Goal: Information Seeking & Learning: Learn about a topic

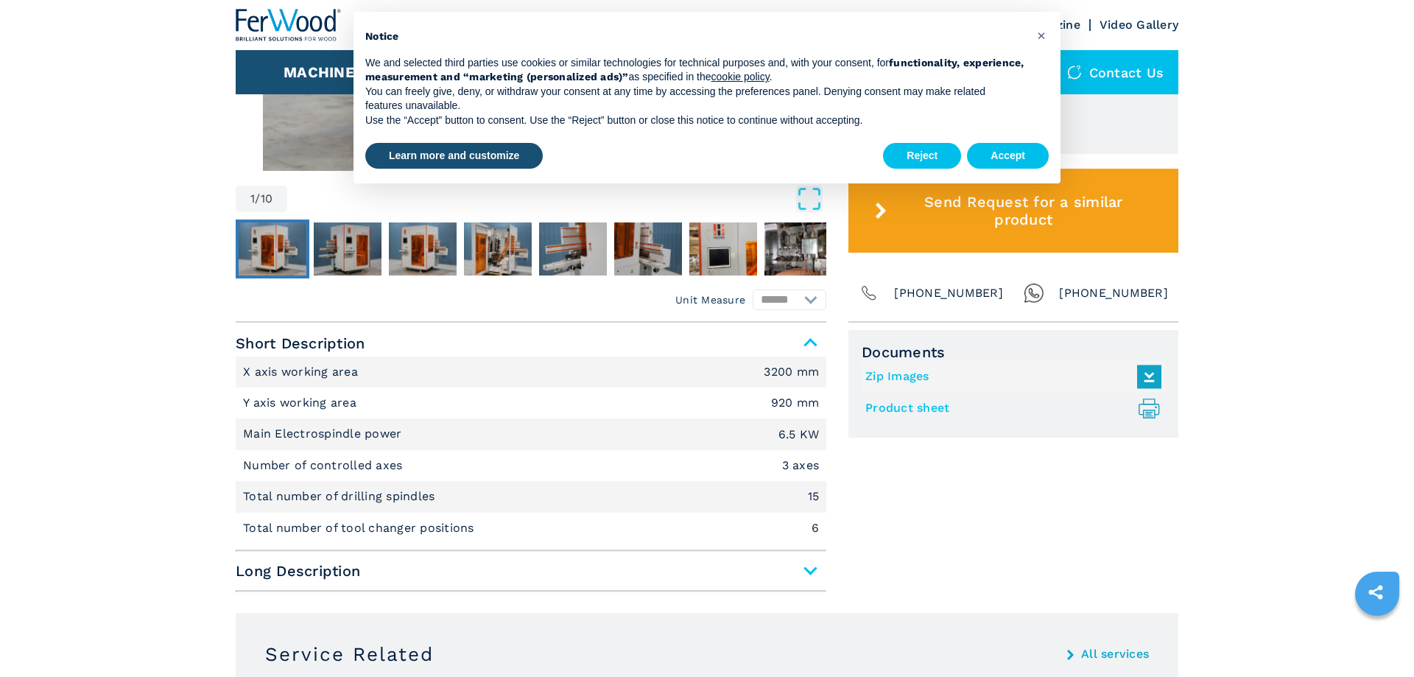
scroll to position [751, 0]
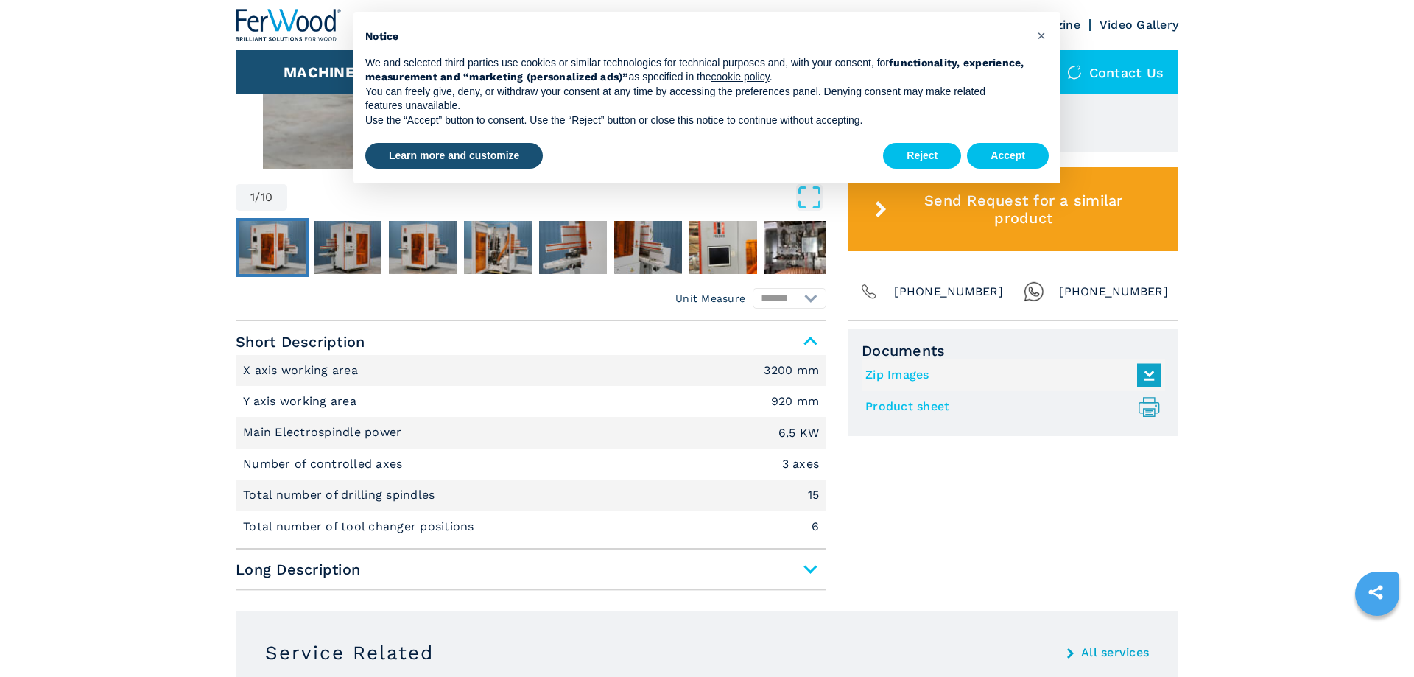
click at [810, 568] on span "Long Description" at bounding box center [531, 569] width 591 height 27
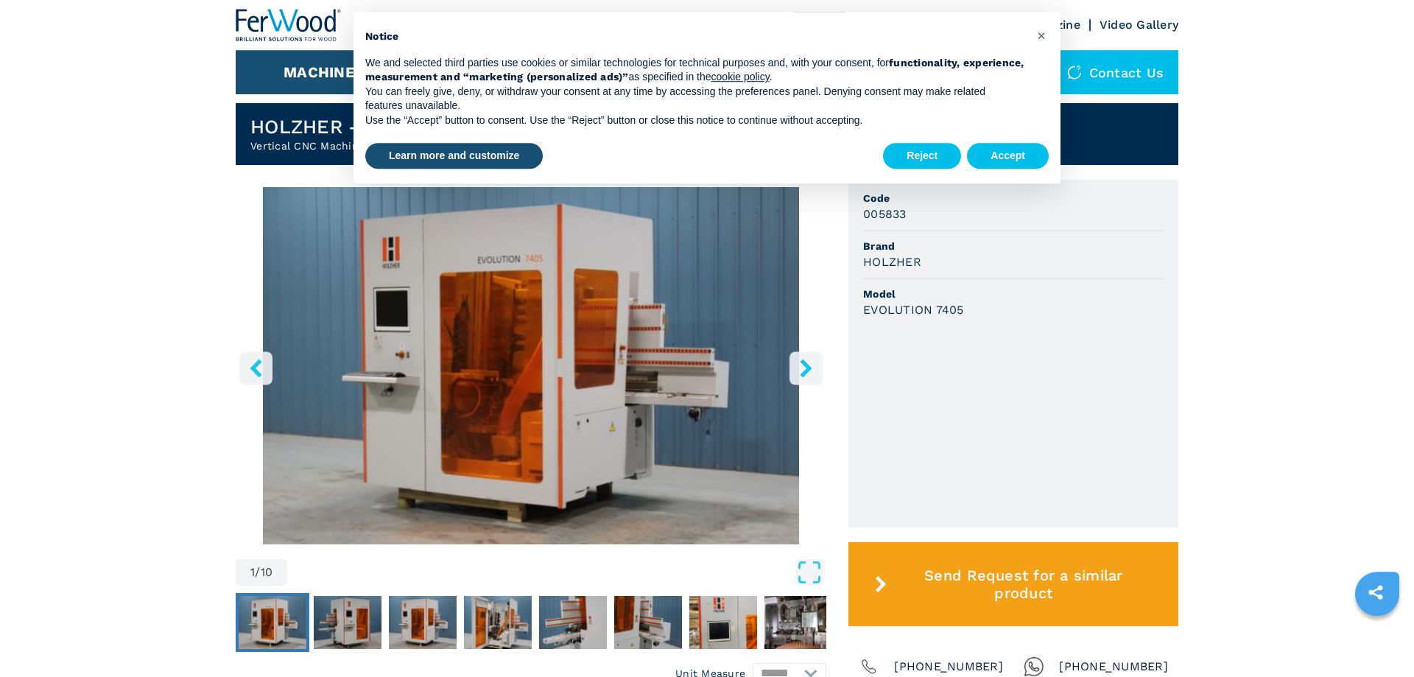
scroll to position [376, 0]
click at [1001, 149] on button "Accept" at bounding box center [1008, 156] width 82 height 27
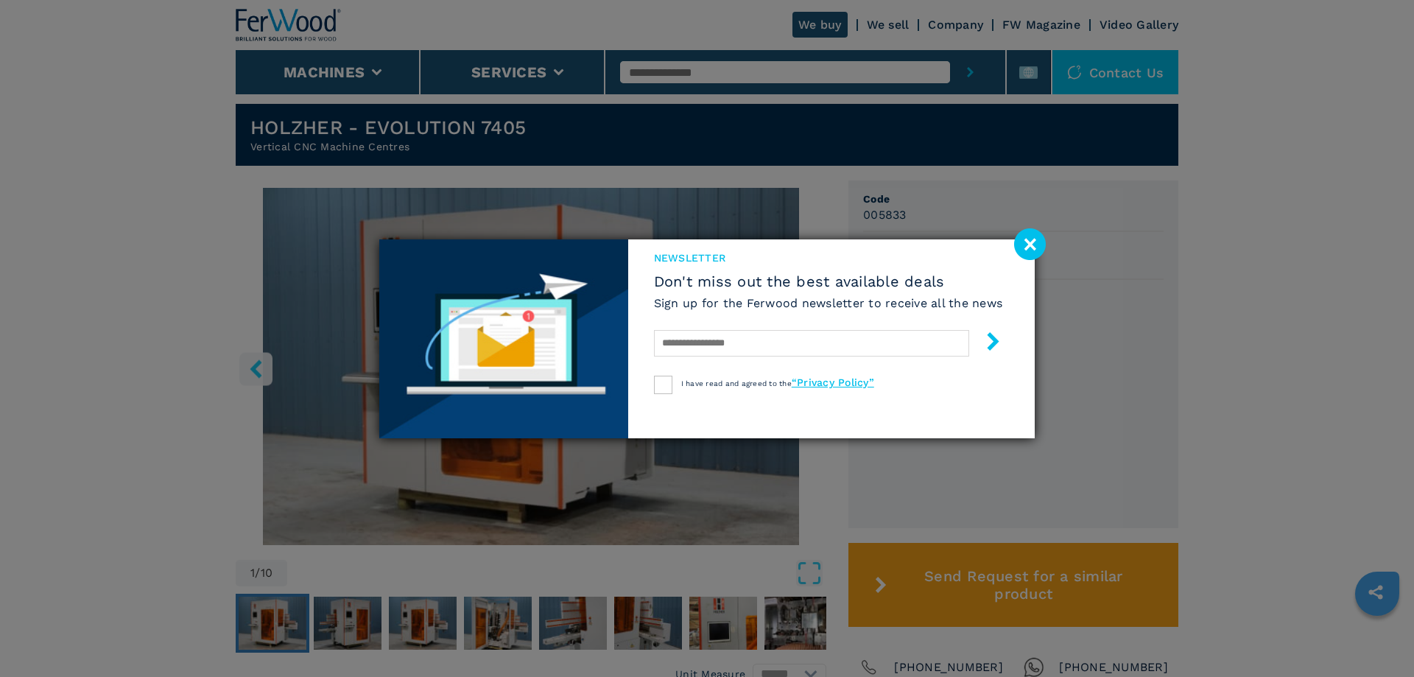
click at [1036, 259] on image at bounding box center [1030, 244] width 32 height 32
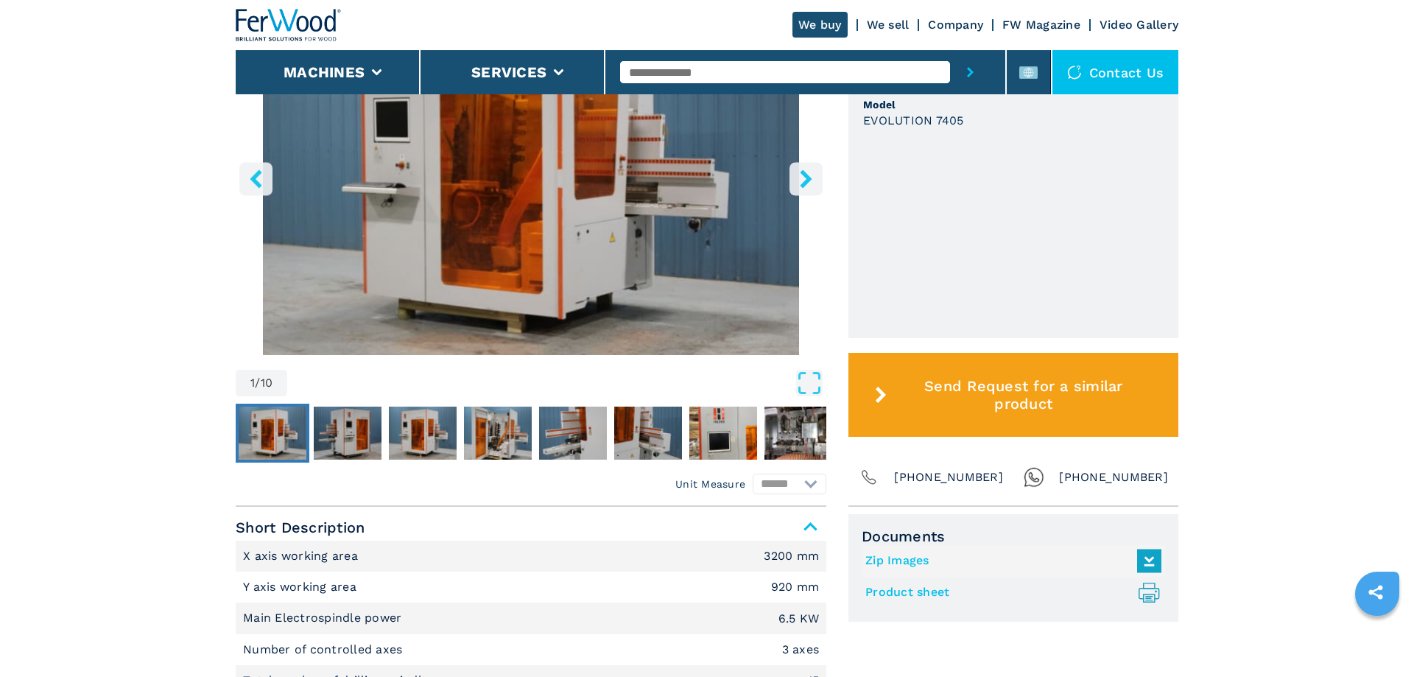
scroll to position [526, 0]
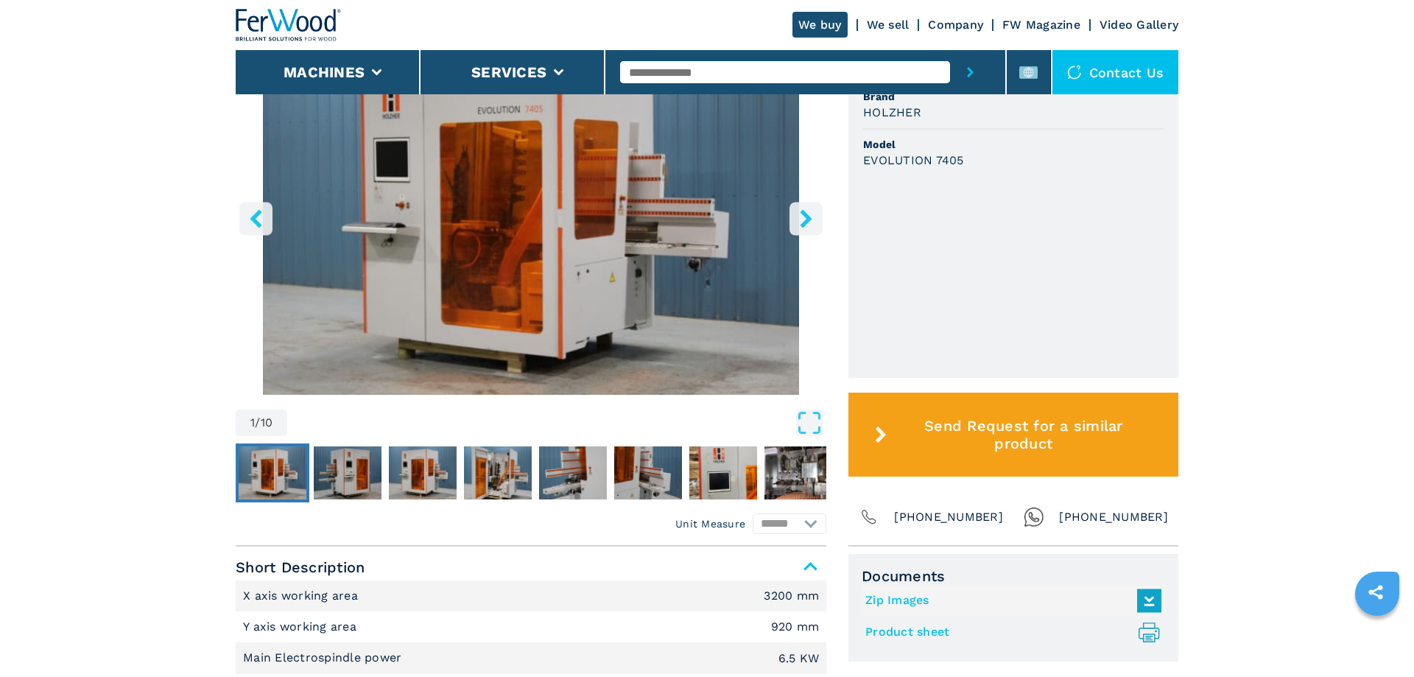
click at [790, 211] on button "right-button" at bounding box center [805, 218] width 33 height 33
click at [792, 211] on button "right-button" at bounding box center [805, 218] width 33 height 33
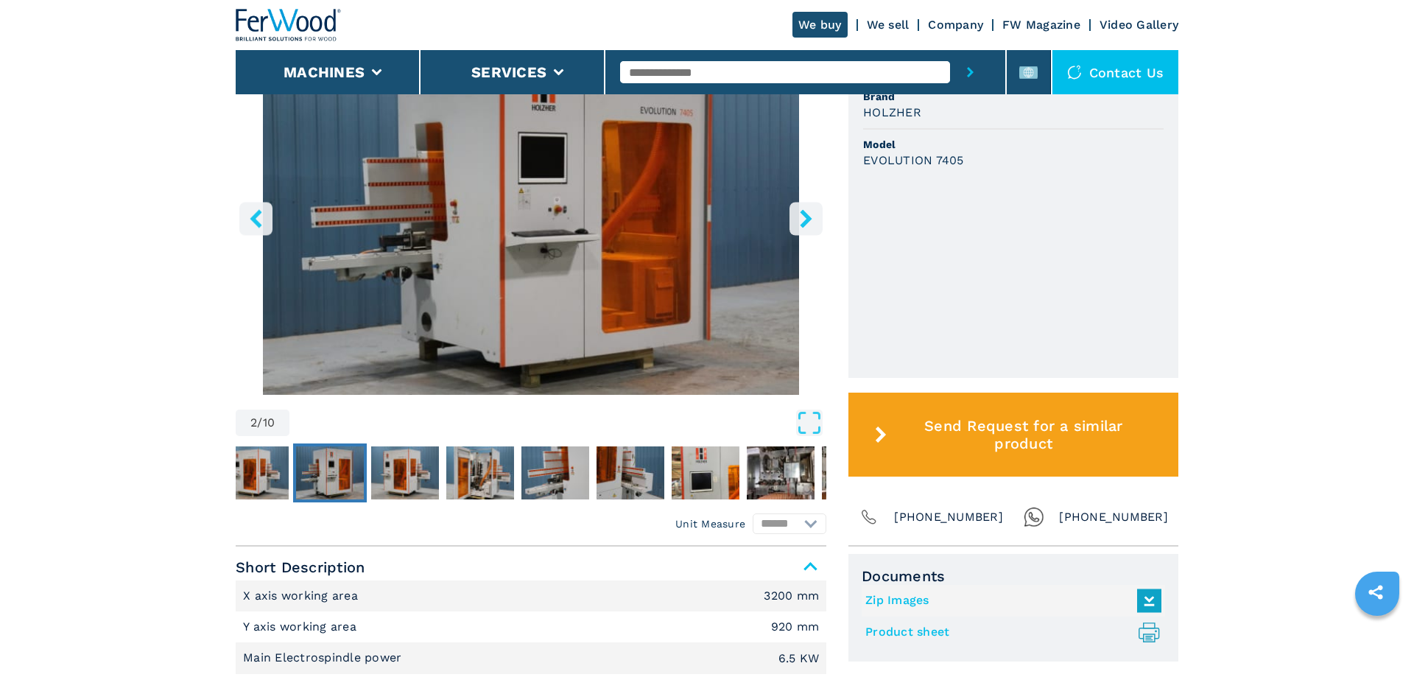
click at [794, 211] on button "right-button" at bounding box center [805, 218] width 33 height 33
click at [804, 219] on icon "right-button" at bounding box center [806, 218] width 18 height 18
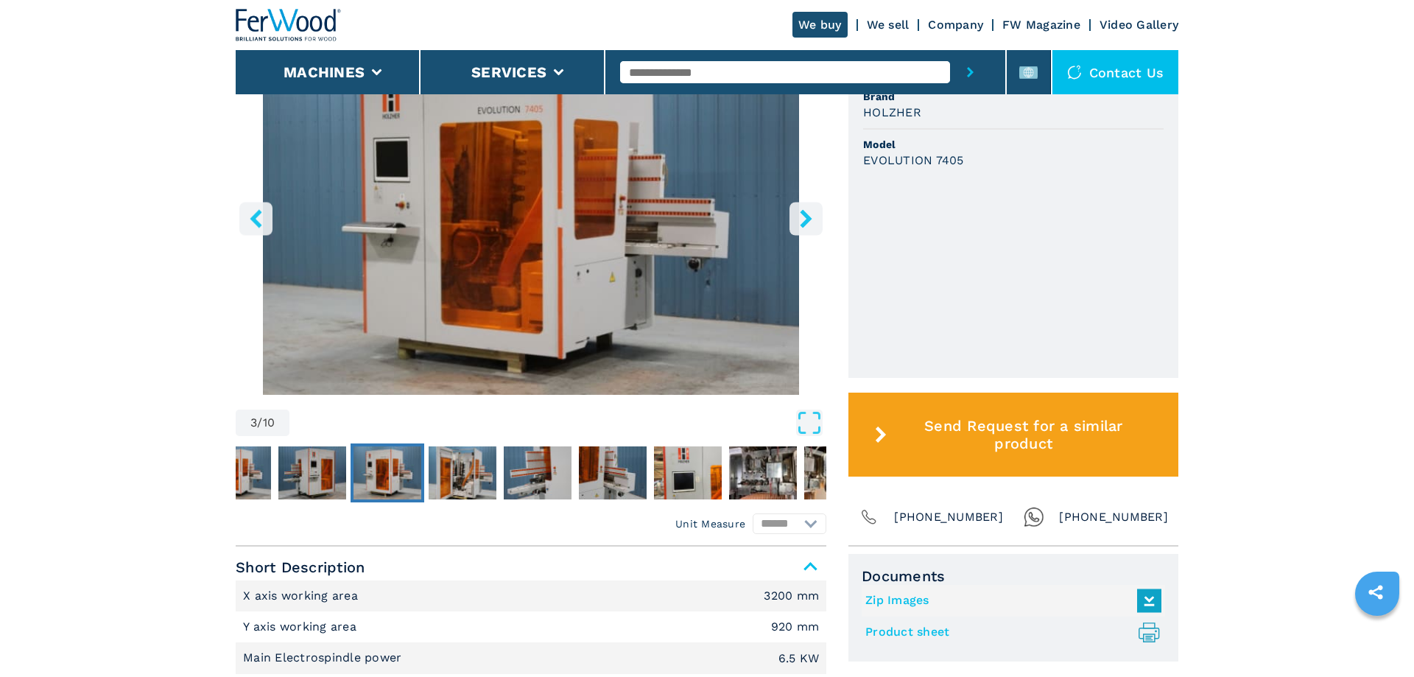
click at [804, 219] on icon "right-button" at bounding box center [806, 218] width 18 height 18
click at [766, 473] on img "Go to Slide 8" at bounding box center [763, 472] width 68 height 53
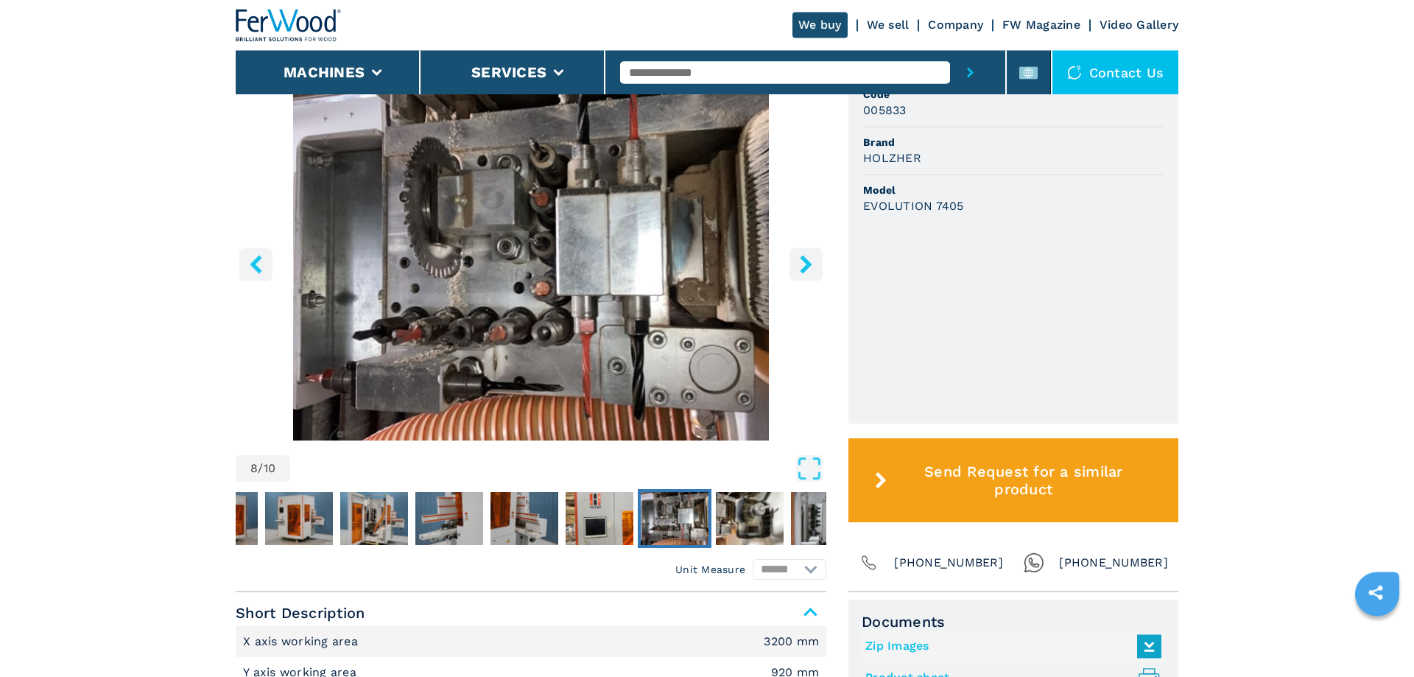
scroll to position [451, 0]
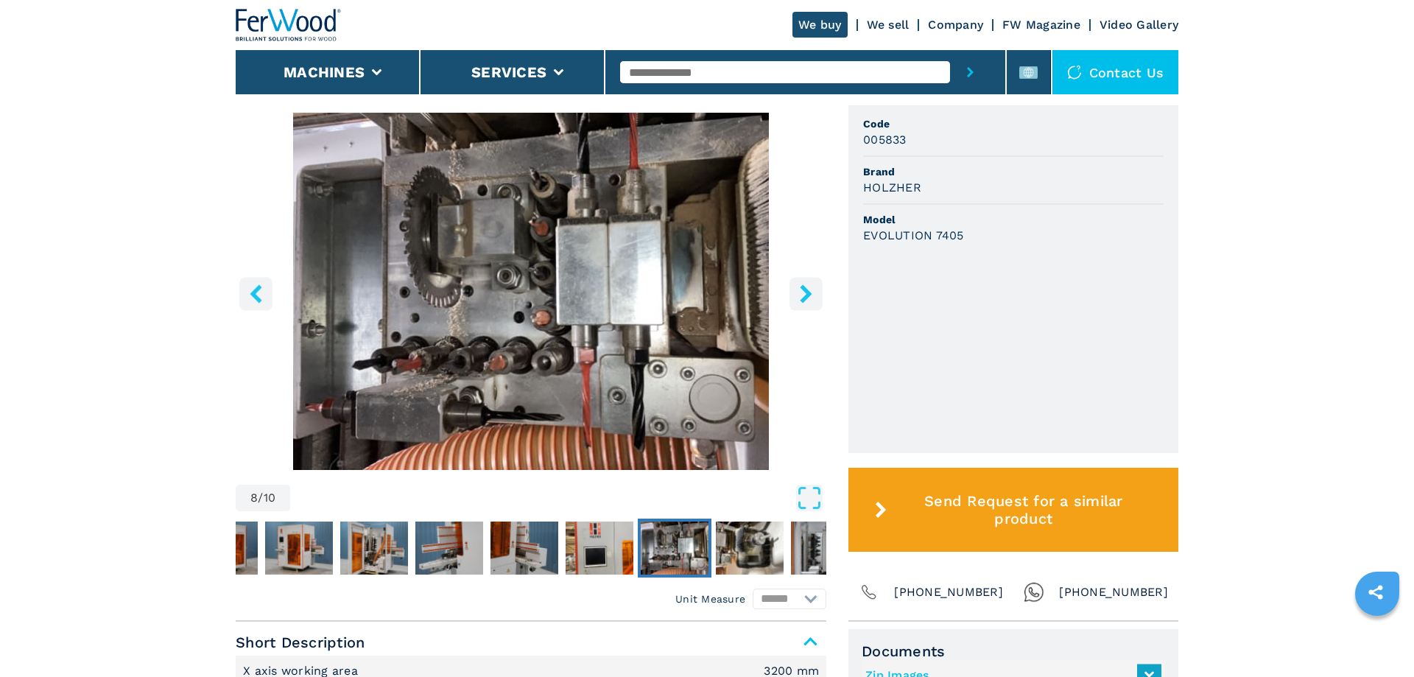
click at [814, 282] on button "right-button" at bounding box center [805, 293] width 33 height 33
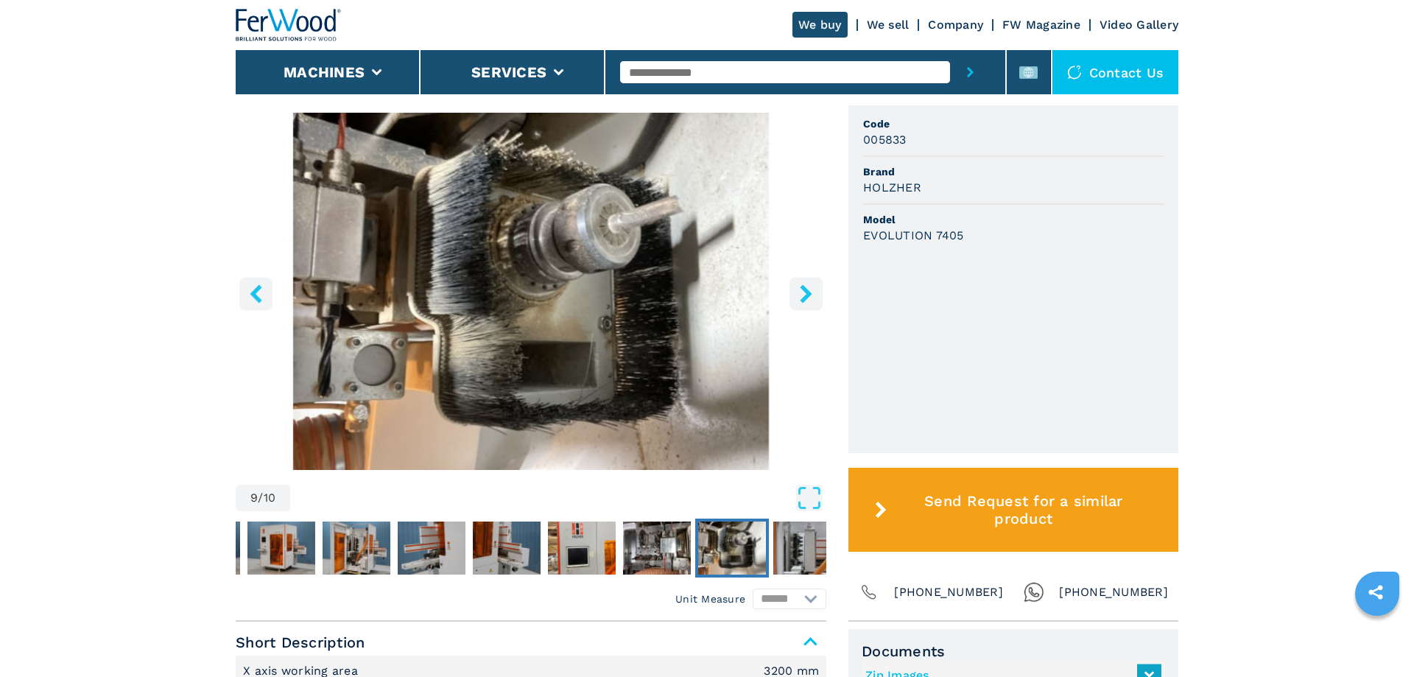
click at [814, 281] on button "right-button" at bounding box center [805, 293] width 33 height 33
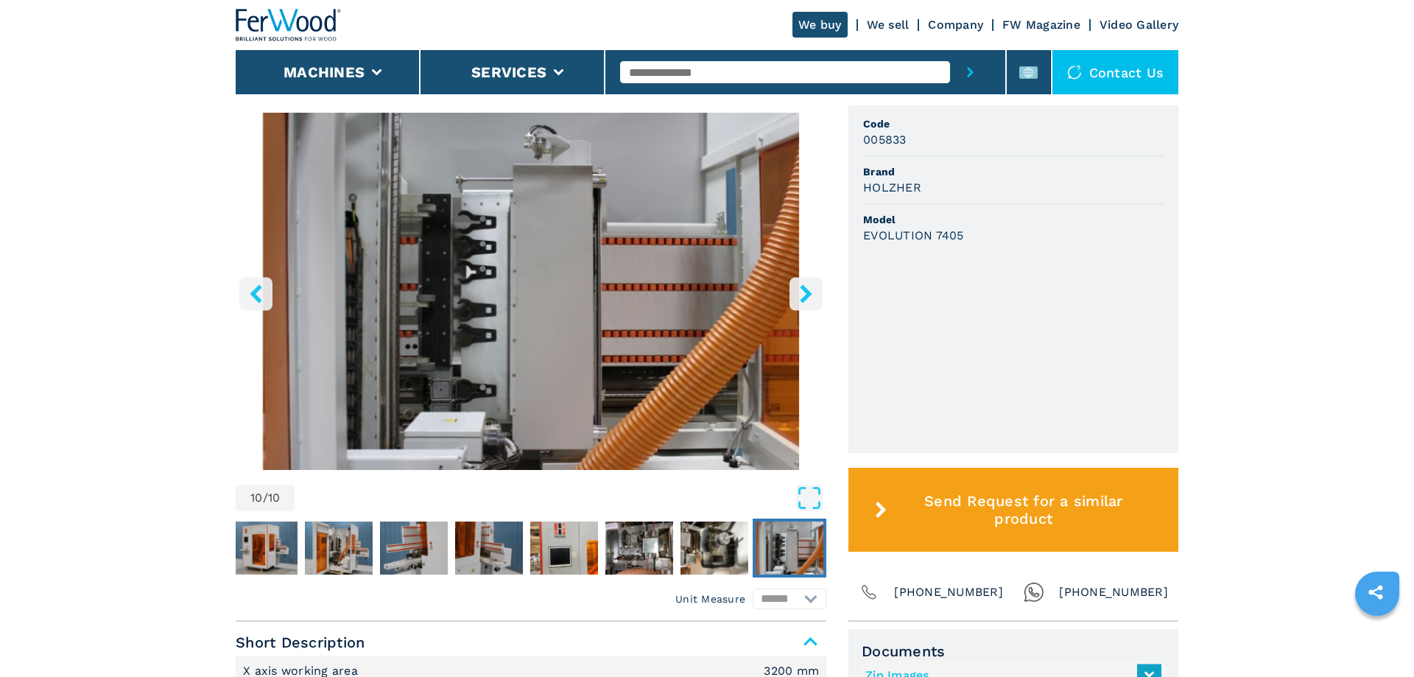
click at [801, 296] on icon "right-button" at bounding box center [806, 293] width 18 height 18
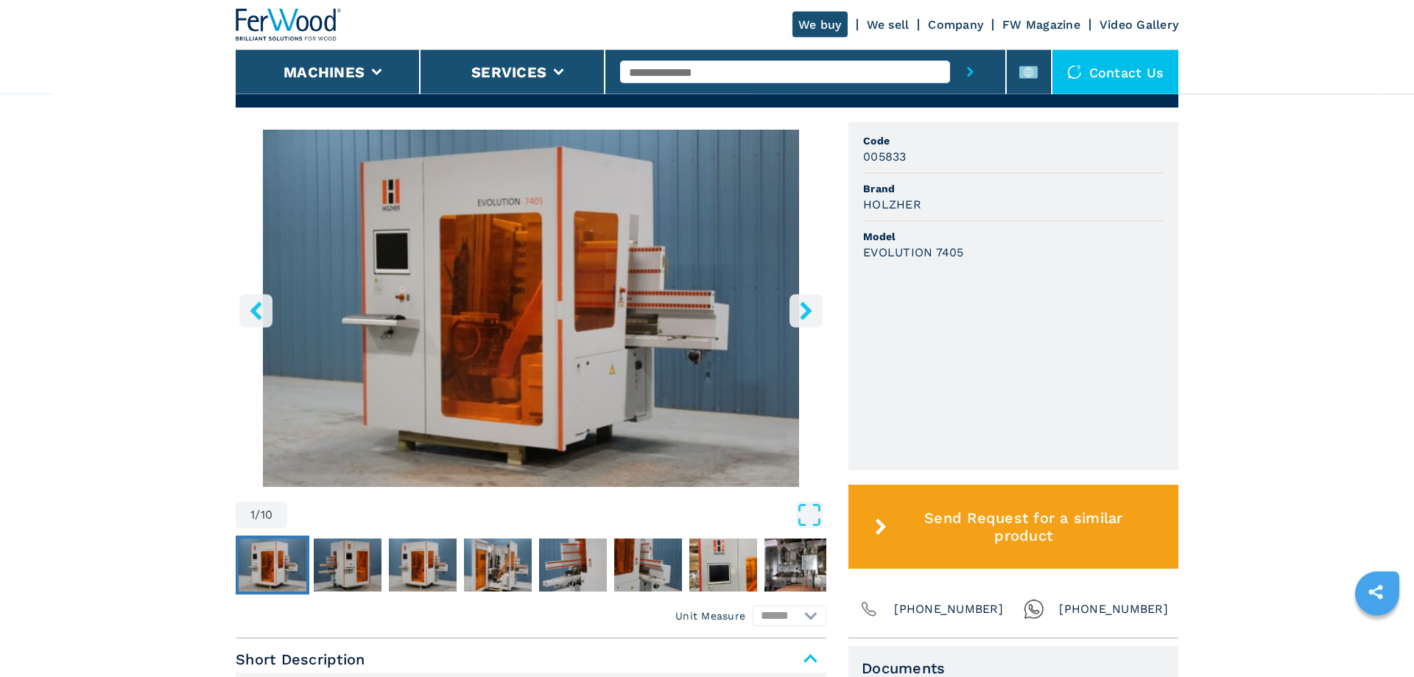
scroll to position [376, 0]
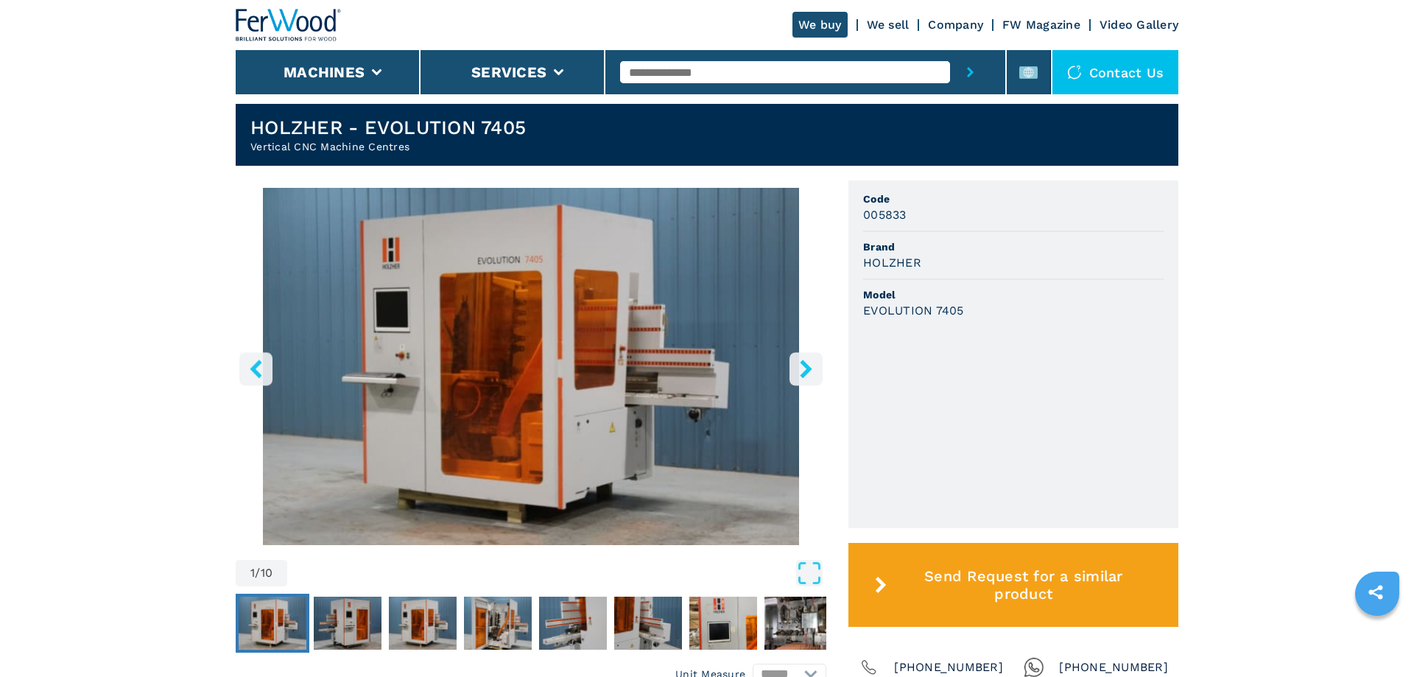
click at [806, 367] on icon "right-button" at bounding box center [806, 368] width 12 height 18
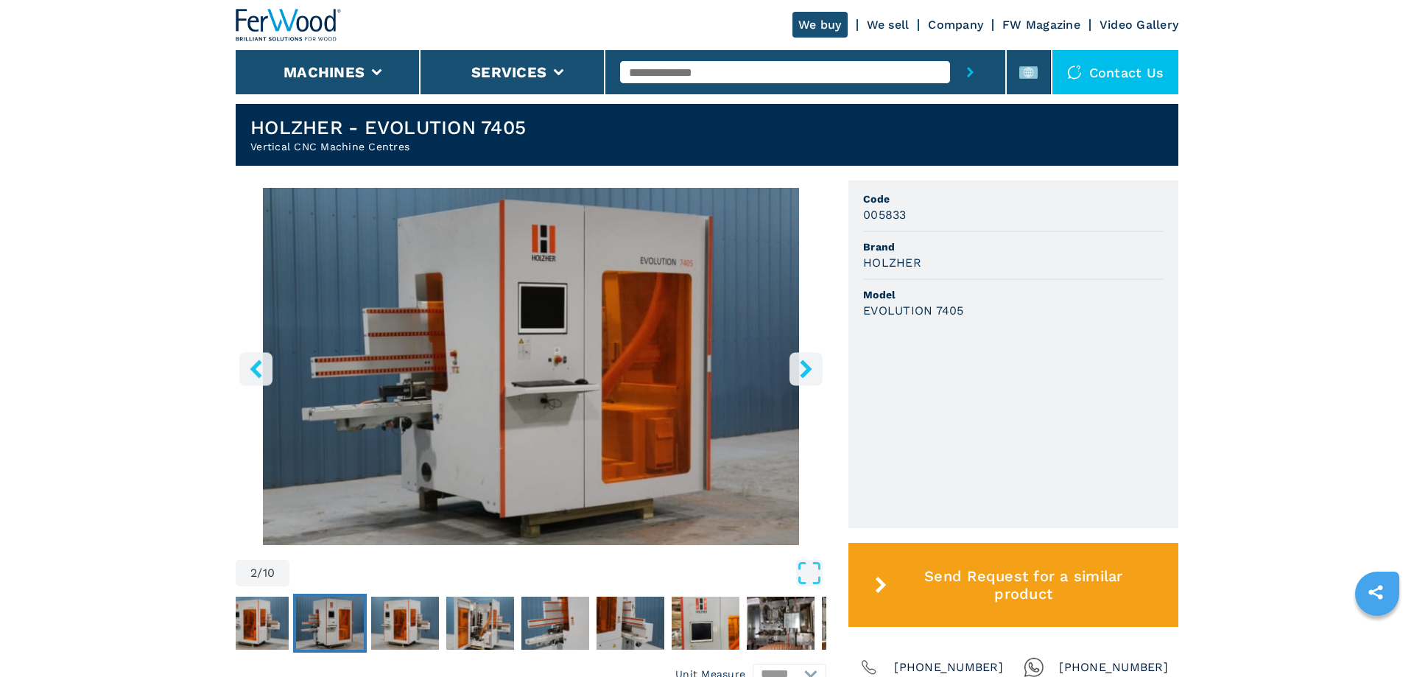
click at [806, 367] on icon "right-button" at bounding box center [806, 368] width 12 height 18
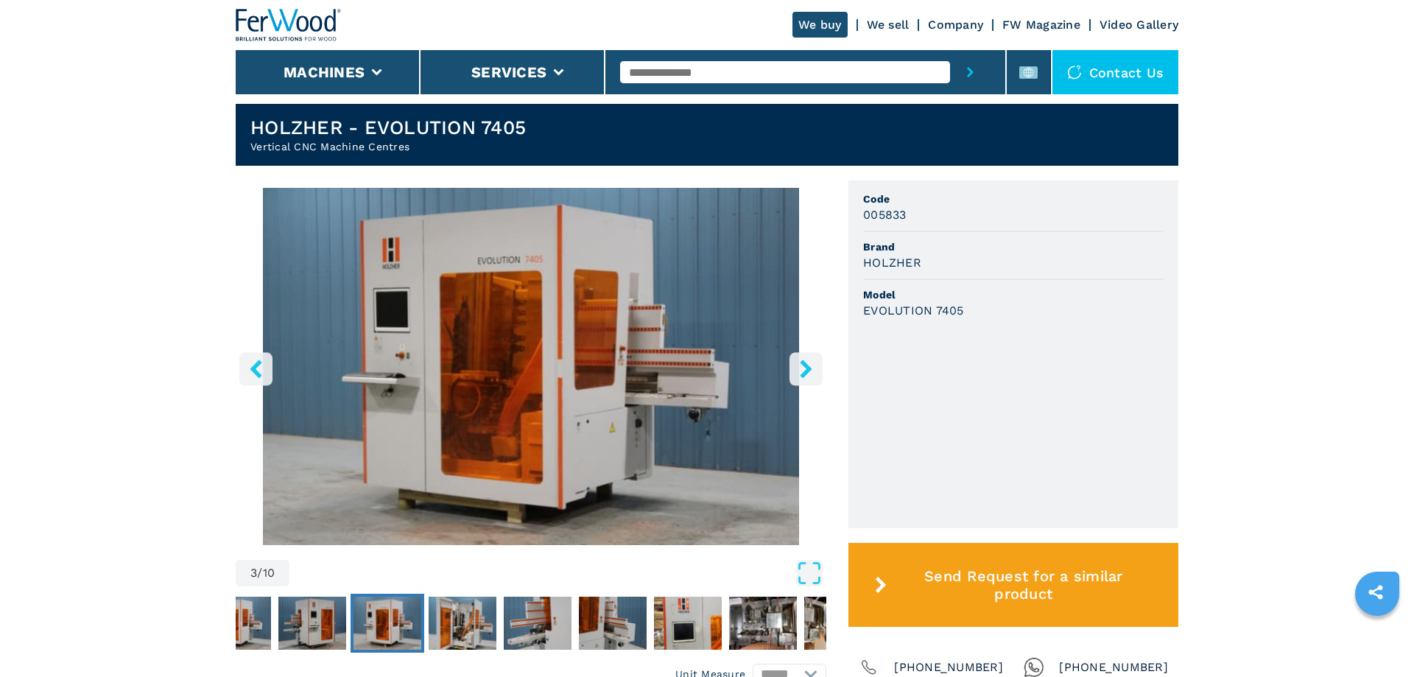
click at [806, 367] on icon "right-button" at bounding box center [806, 368] width 12 height 18
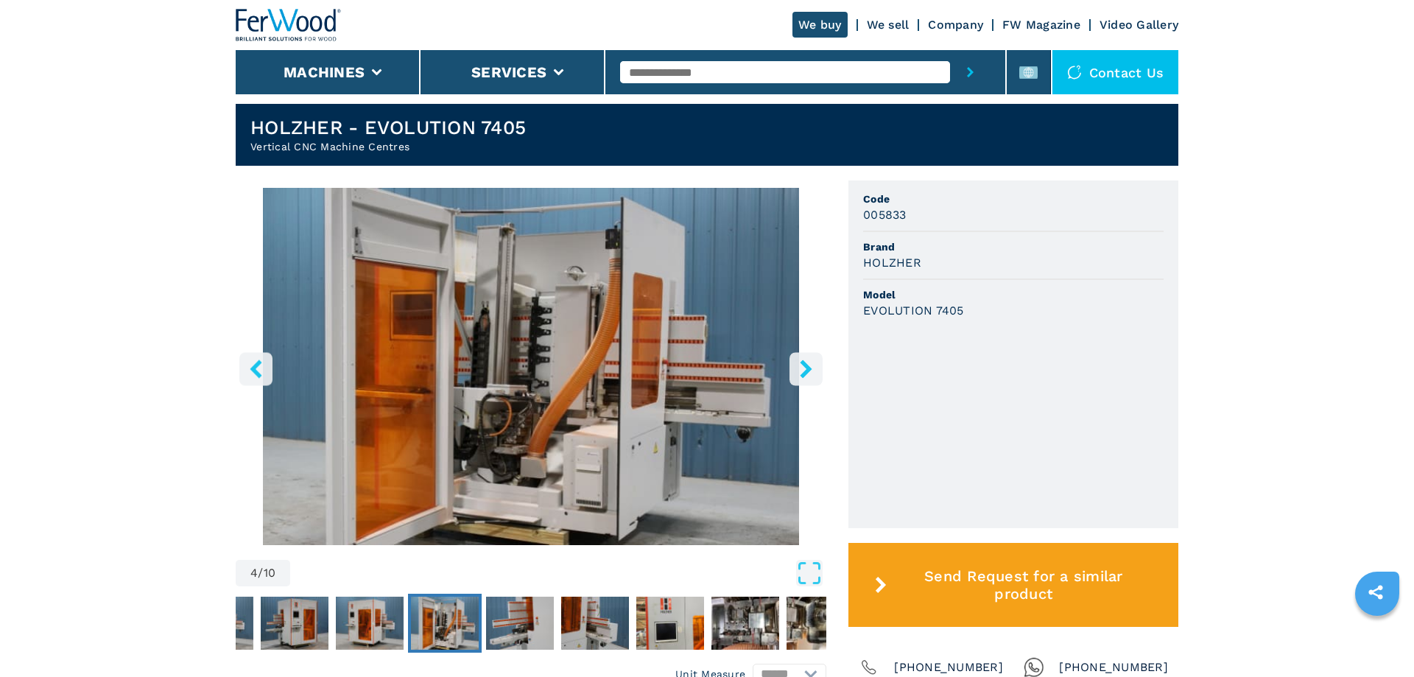
click at [806, 367] on icon "right-button" at bounding box center [806, 368] width 12 height 18
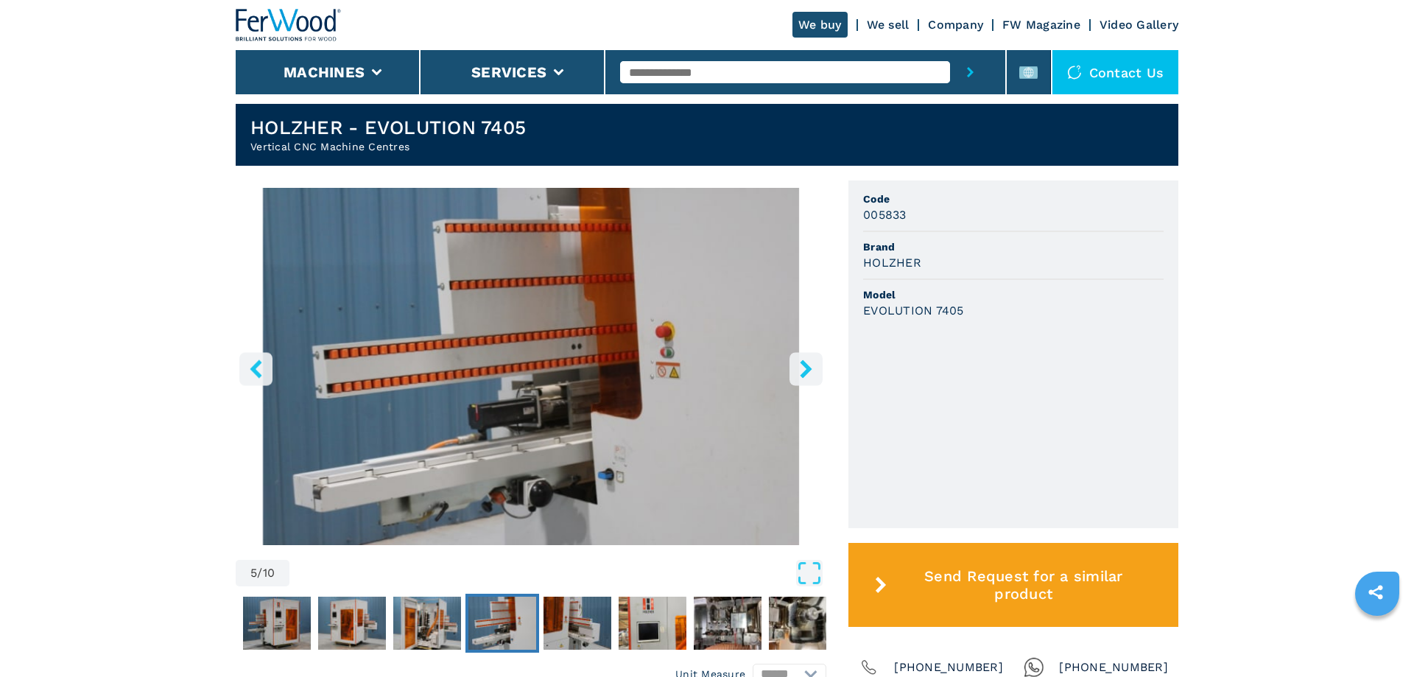
click at [269, 363] on button "left-button" at bounding box center [255, 368] width 33 height 33
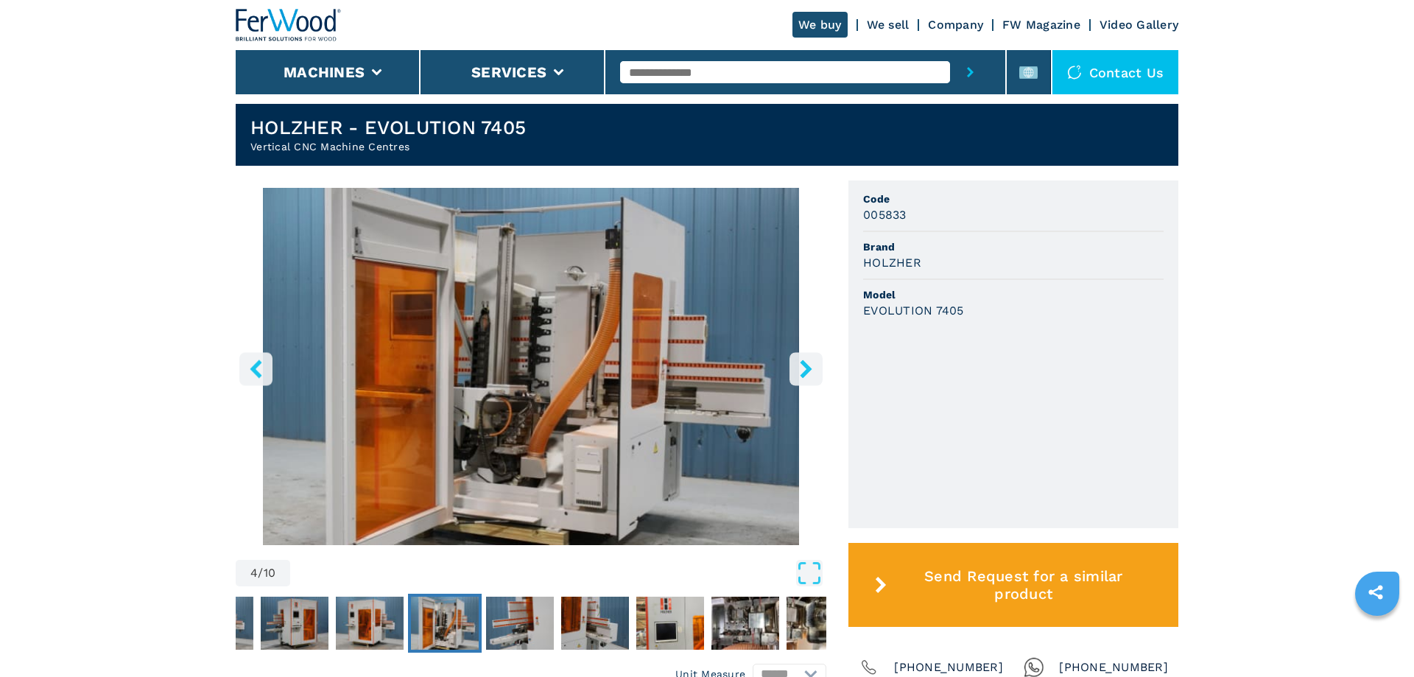
click at [800, 376] on icon "right-button" at bounding box center [806, 368] width 18 height 18
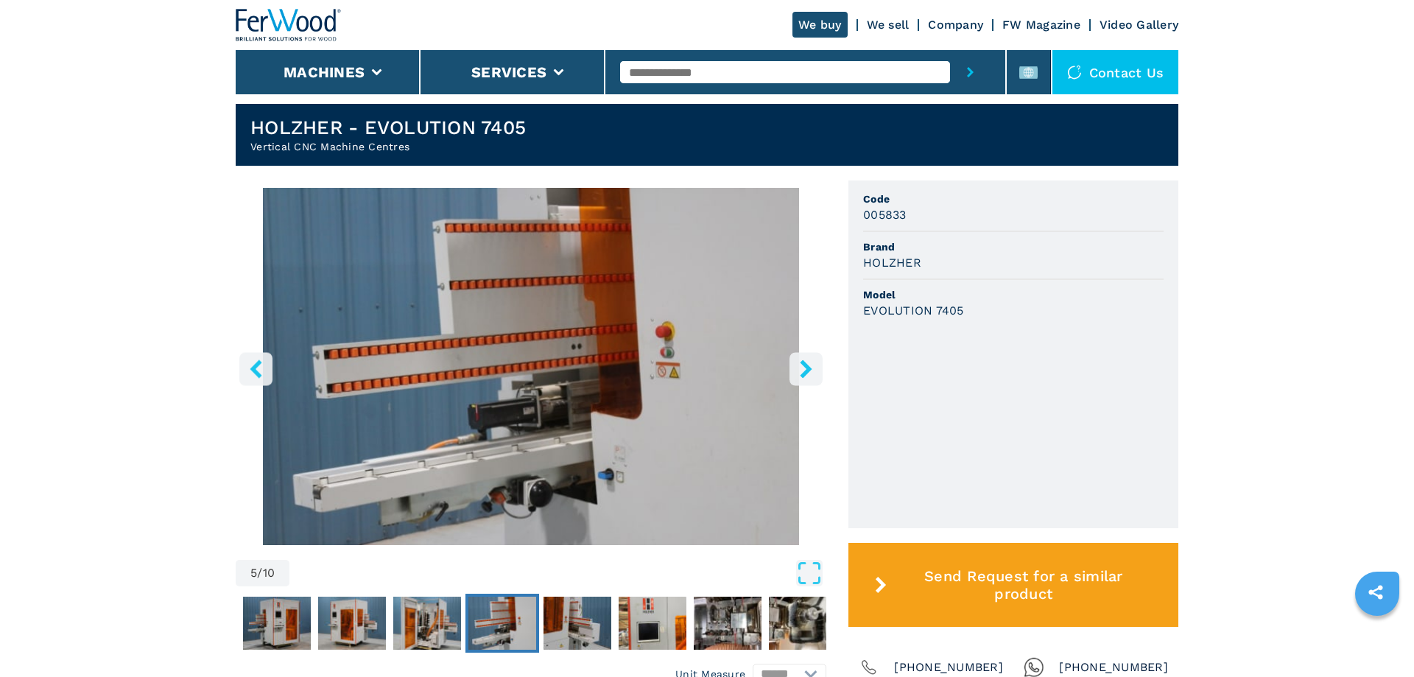
click at [800, 376] on icon "right-button" at bounding box center [806, 368] width 18 height 18
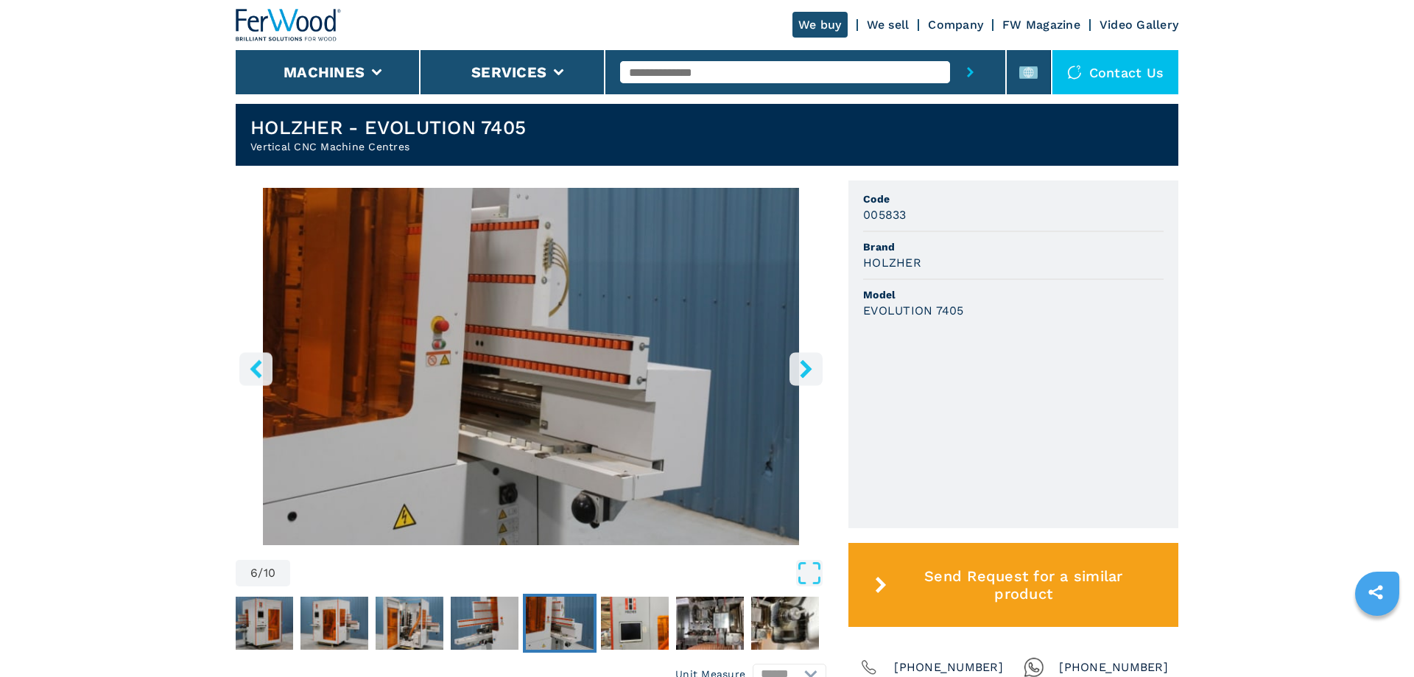
click at [800, 376] on icon "right-button" at bounding box center [806, 368] width 18 height 18
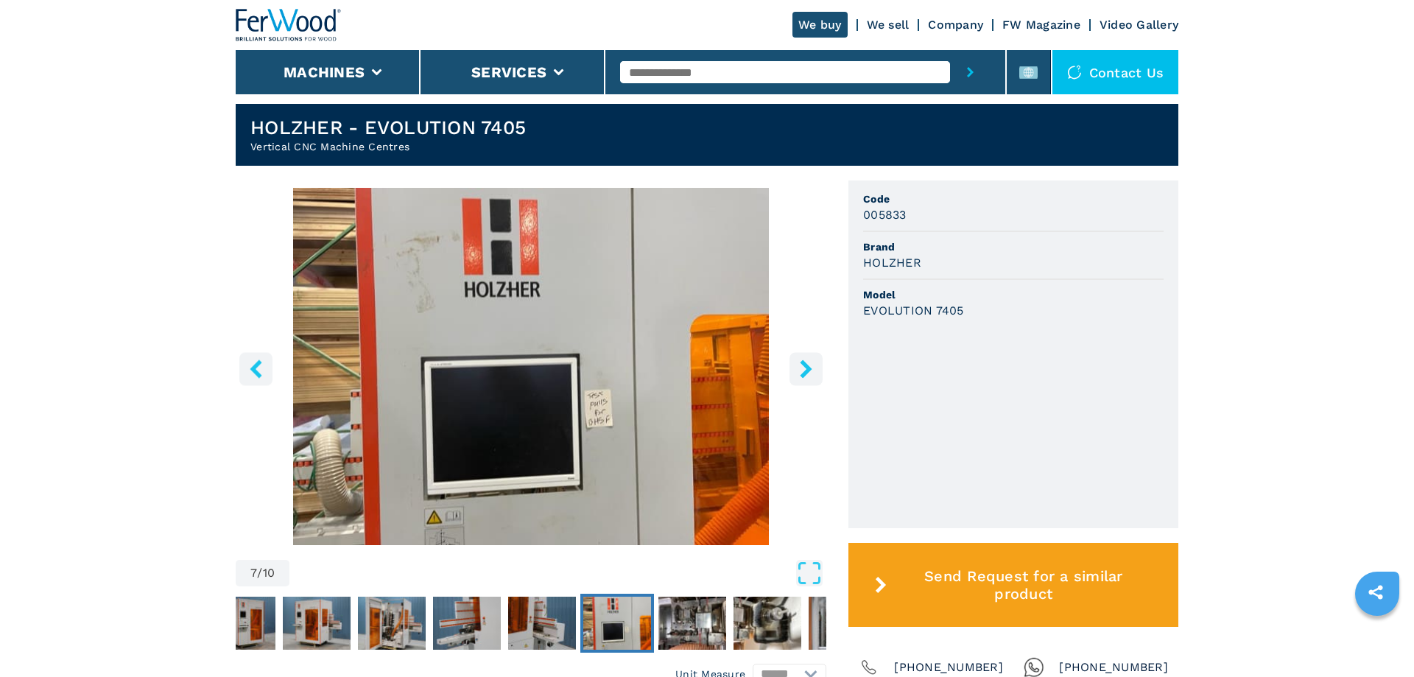
click at [800, 376] on icon "right-button" at bounding box center [806, 368] width 18 height 18
